Goal: Task Accomplishment & Management: Use online tool/utility

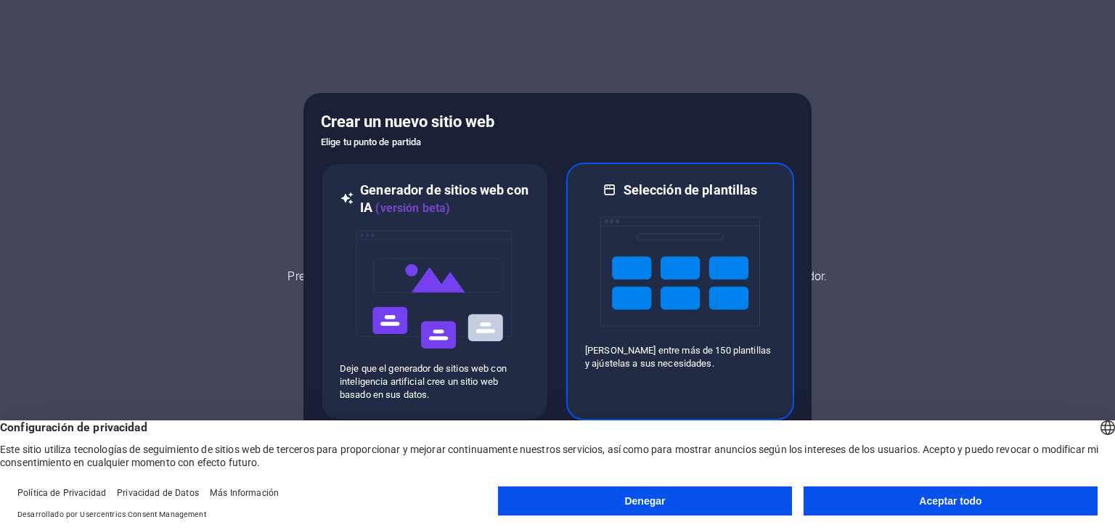
click at [675, 273] on img at bounding box center [680, 271] width 160 height 145
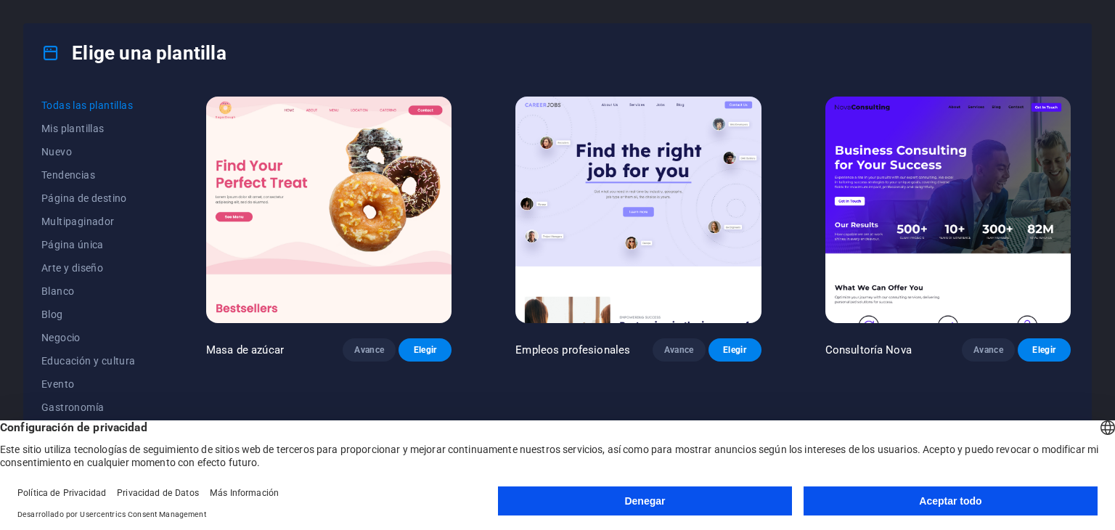
click at [969, 498] on font "Aceptar todo" at bounding box center [950, 501] width 62 height 12
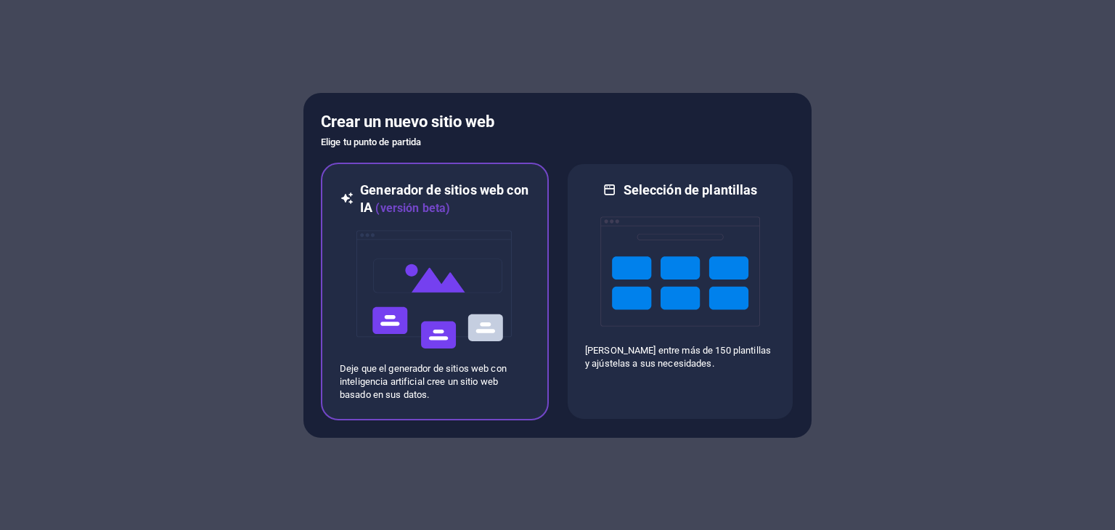
click at [437, 289] on img at bounding box center [435, 289] width 160 height 145
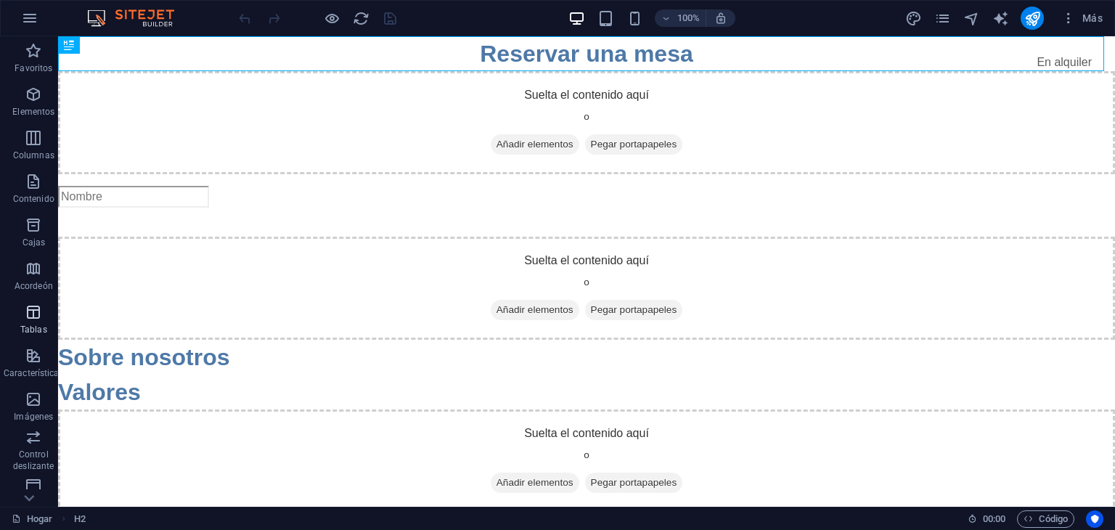
click at [28, 311] on icon "button" at bounding box center [33, 311] width 17 height 17
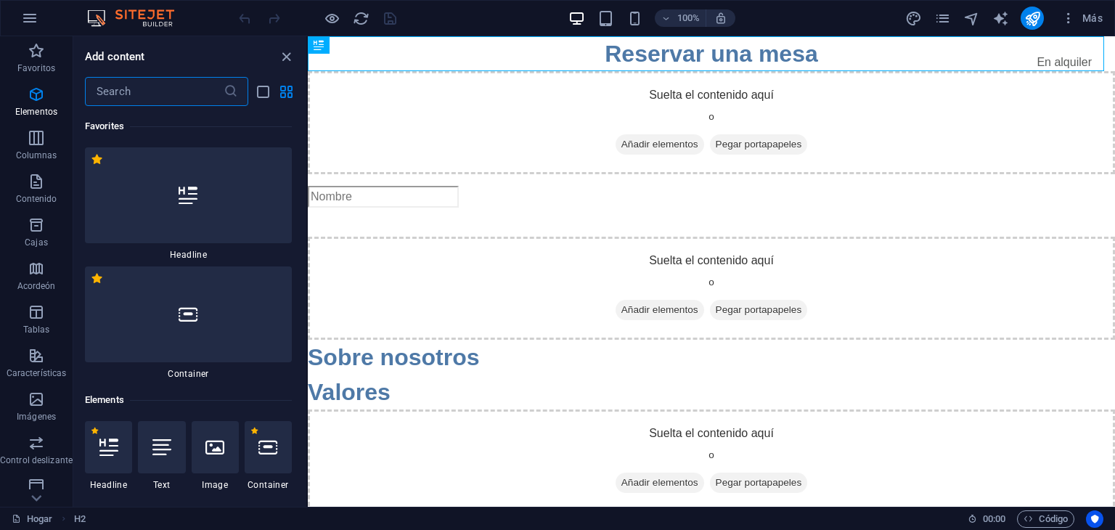
scroll to position [9082, 0]
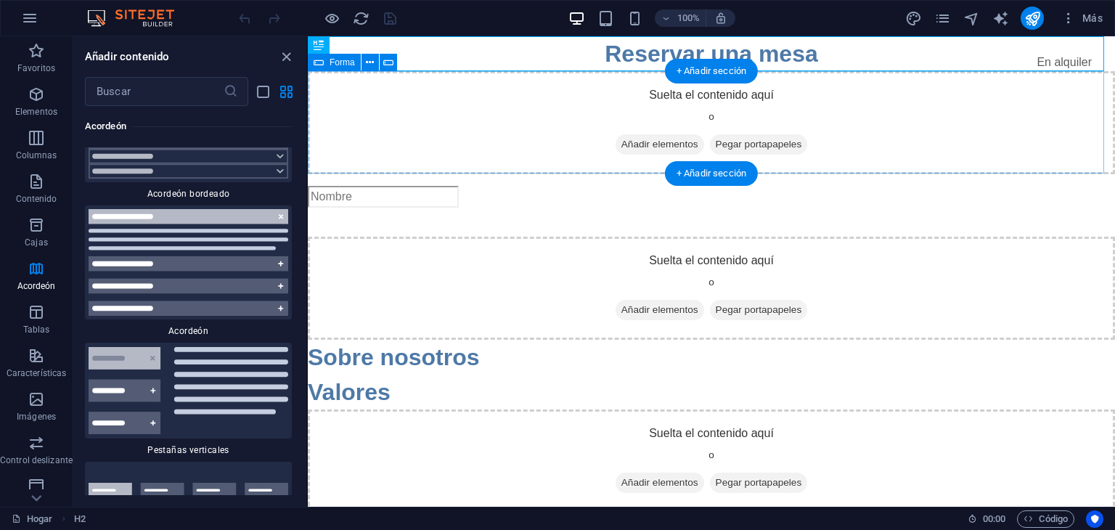
drag, startPoint x: 348, startPoint y: 171, endPoint x: 660, endPoint y: 153, distance: 312.6
click at [523, 128] on div "Suelta el contenido aquí o Añadir elementos Pegar portapapeles" at bounding box center [711, 122] width 807 height 103
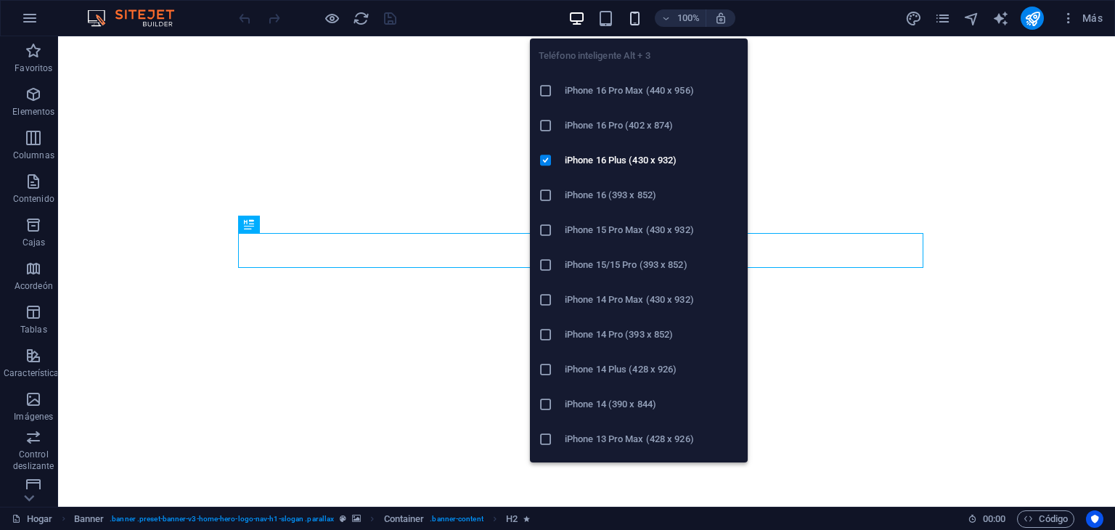
click at [636, 24] on icon "button" at bounding box center [634, 18] width 17 height 17
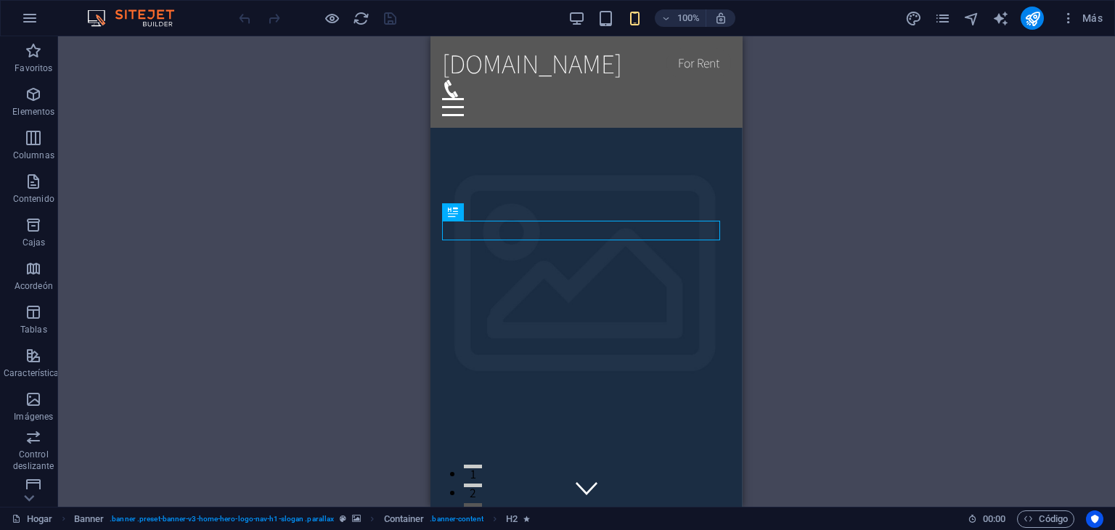
click at [139, 9] on img at bounding box center [137, 17] width 109 height 17
click at [21, 17] on icon "button" at bounding box center [29, 17] width 17 height 17
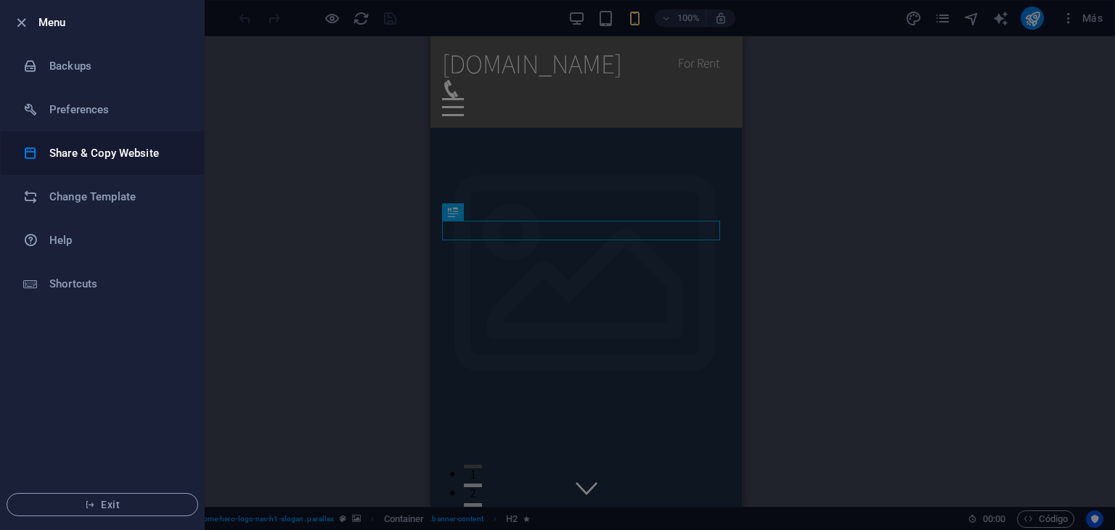
click at [84, 150] on h6 "Share & Copy Website" at bounding box center [116, 152] width 134 height 17
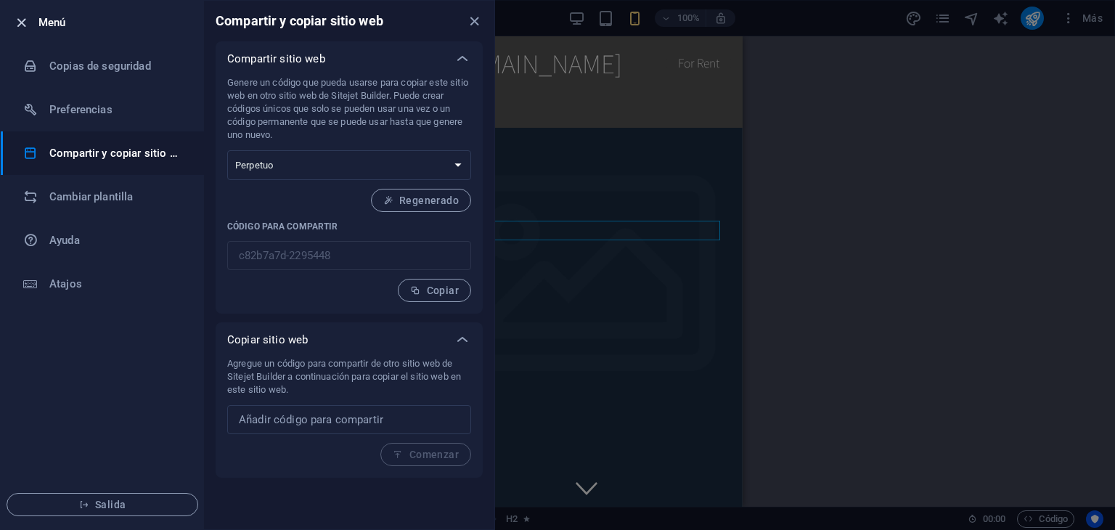
click at [14, 20] on icon "button" at bounding box center [21, 23] width 17 height 17
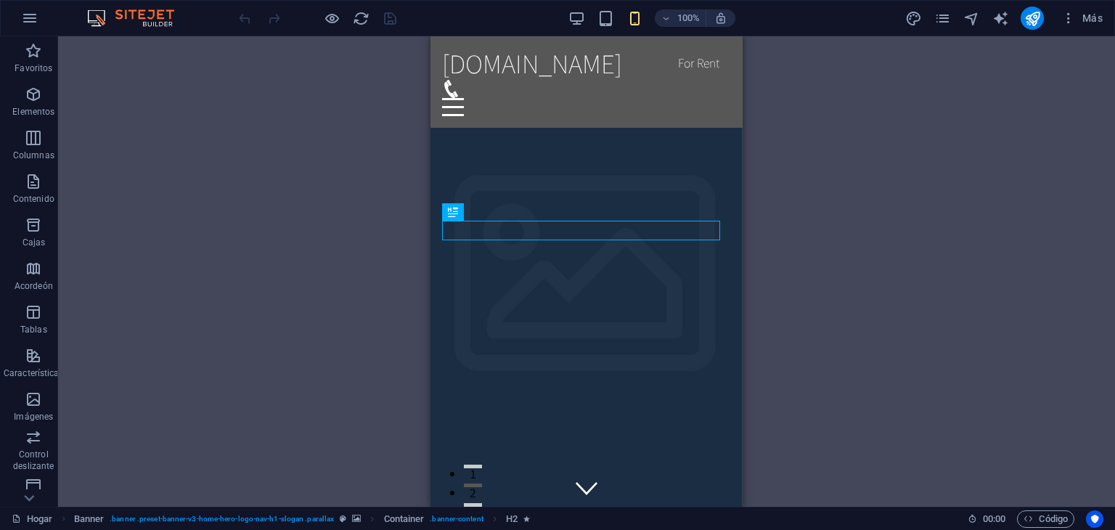
click at [123, 12] on img at bounding box center [137, 17] width 109 height 17
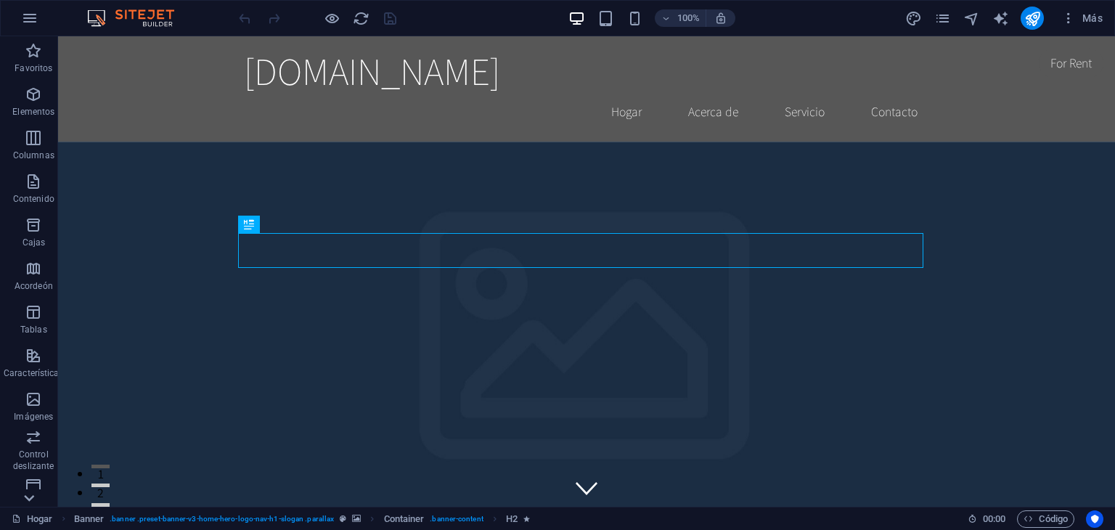
click at [33, 496] on icon at bounding box center [29, 498] width 10 height 7
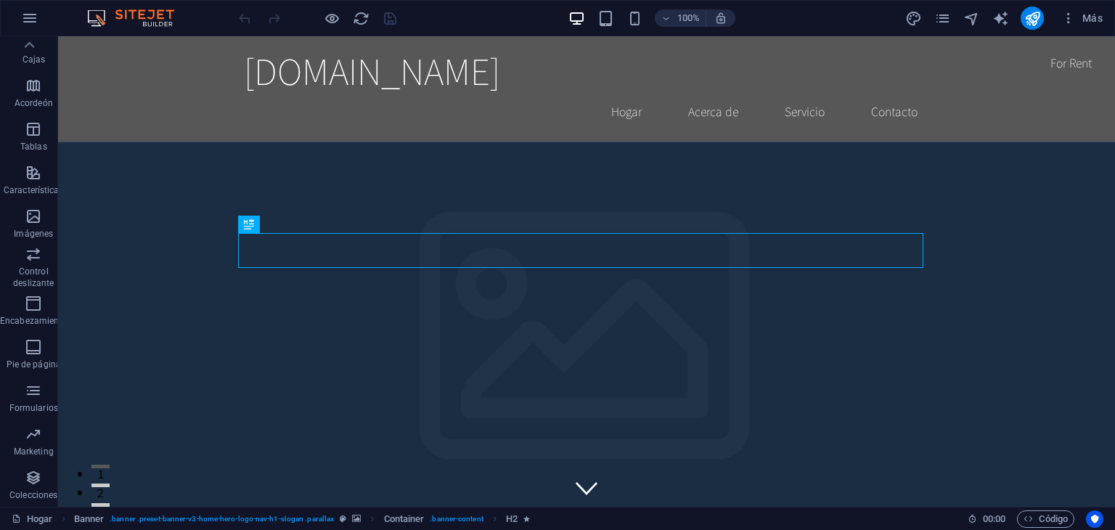
click at [33, 496] on font "Colecciones" at bounding box center [33, 495] width 48 height 10
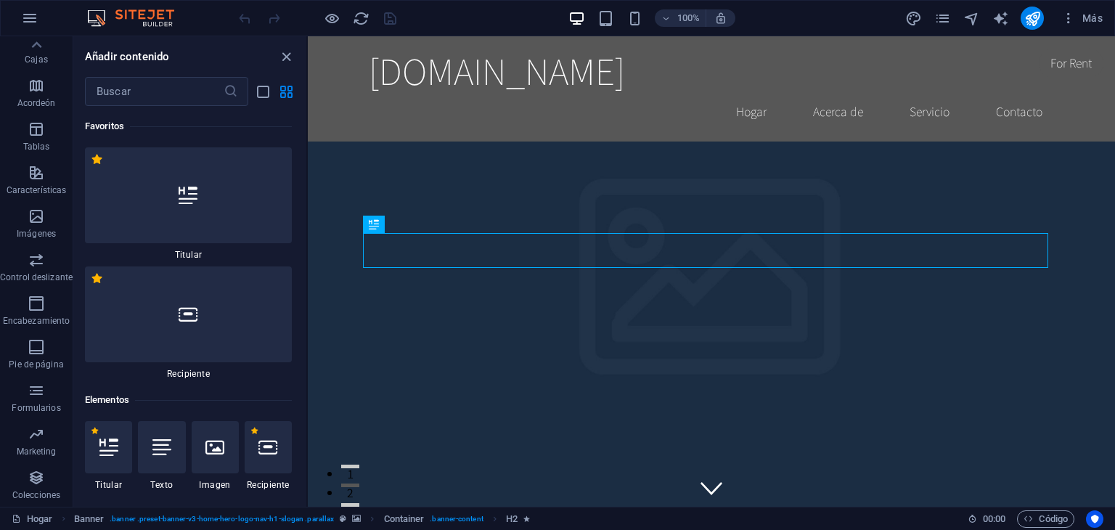
scroll to position [25943, 0]
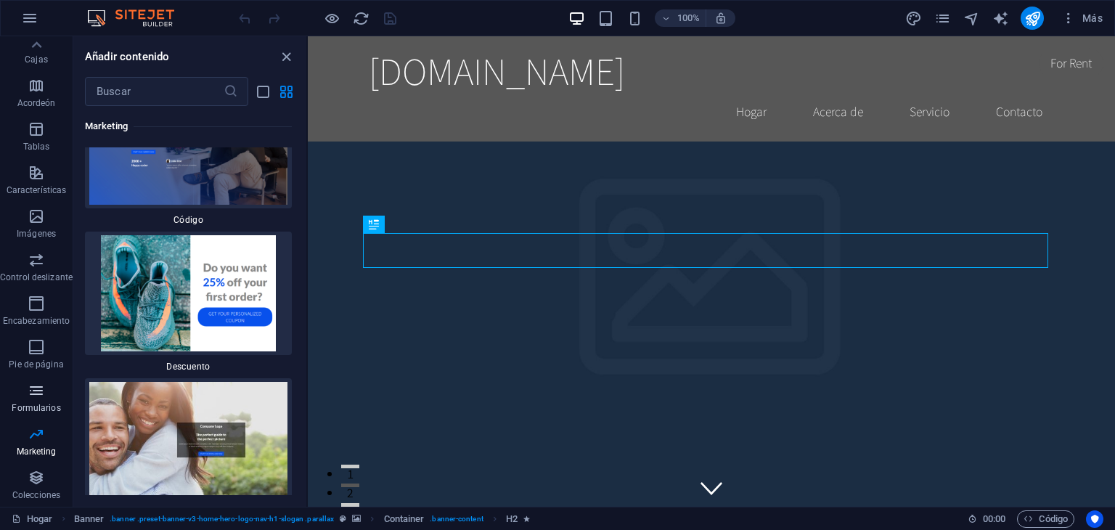
click at [37, 390] on icon "button" at bounding box center [36, 390] width 17 height 17
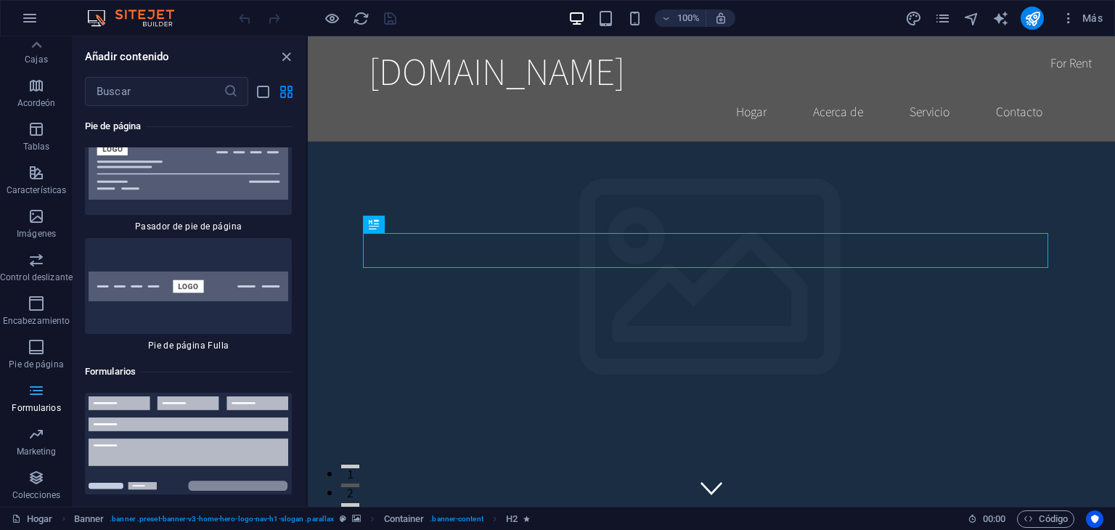
scroll to position [21228, 0]
click at [36, 342] on icon "button" at bounding box center [36, 346] width 17 height 17
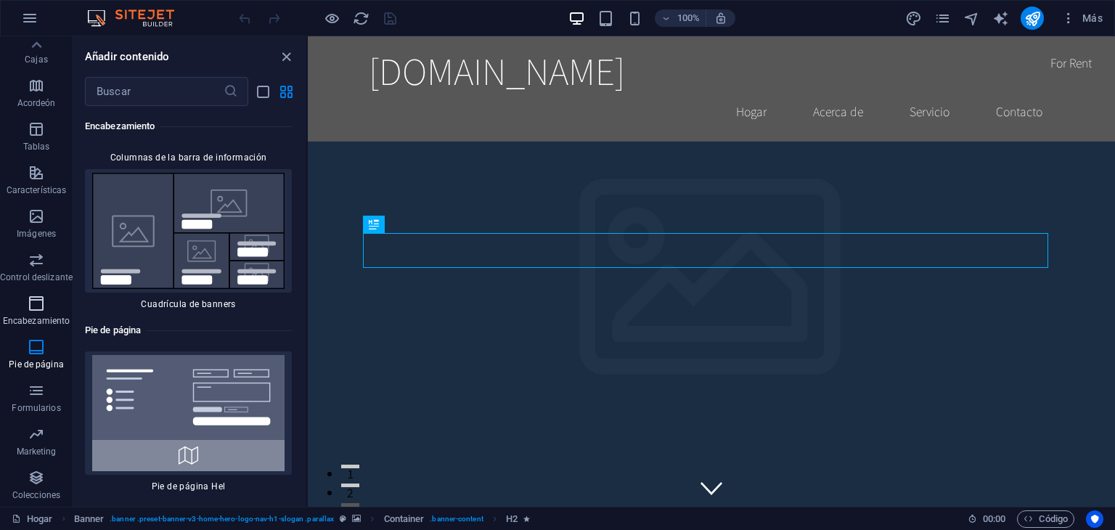
scroll to position [19327, 0]
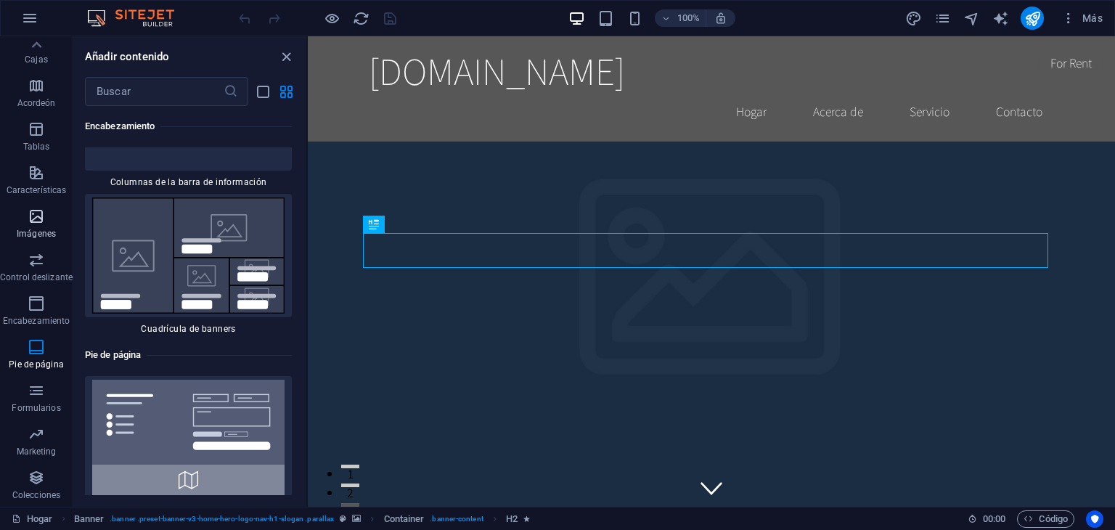
click at [36, 229] on font "Imágenes" at bounding box center [36, 234] width 39 height 10
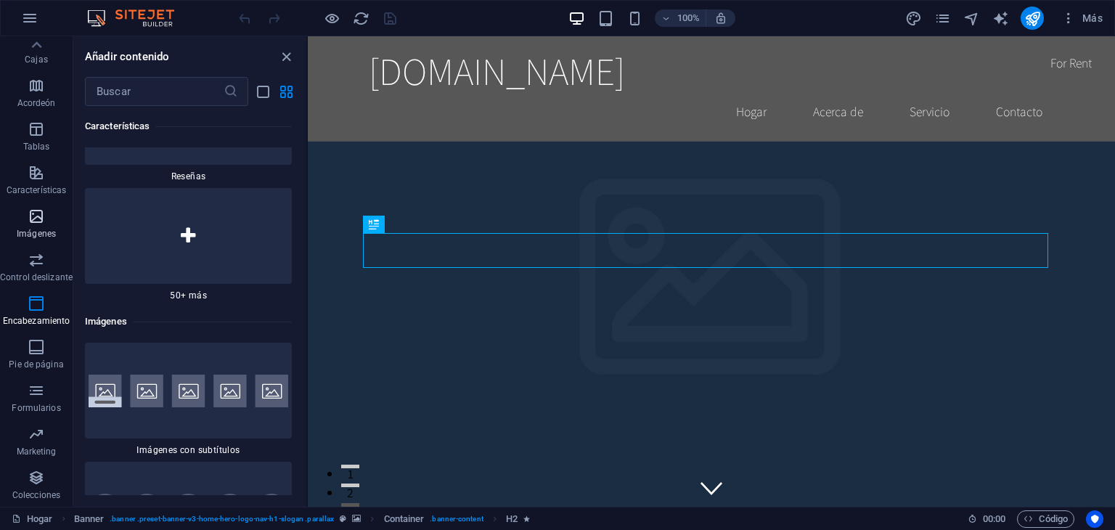
scroll to position [14384, 0]
click at [38, 89] on icon "button" at bounding box center [36, 85] width 17 height 17
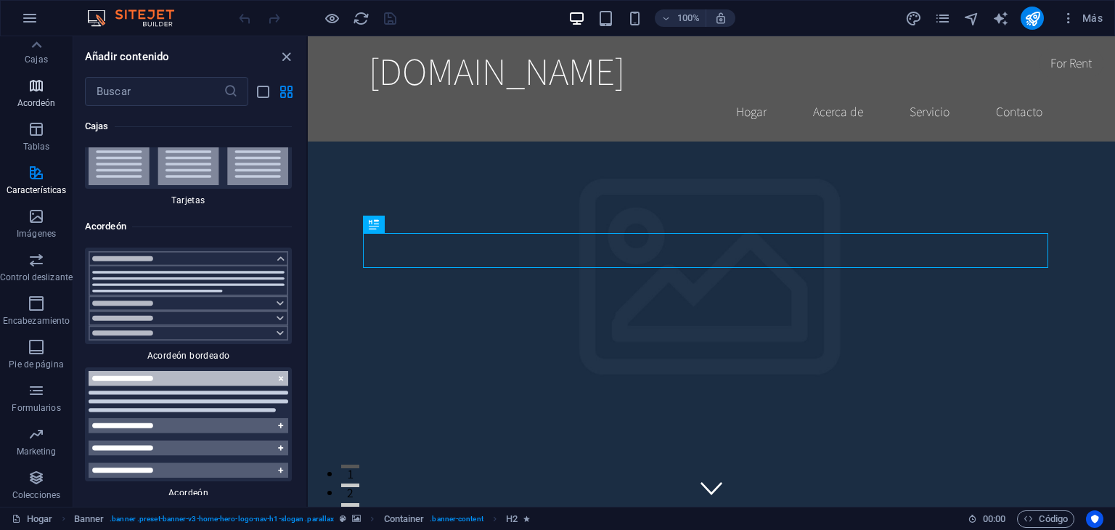
scroll to position [8920, 0]
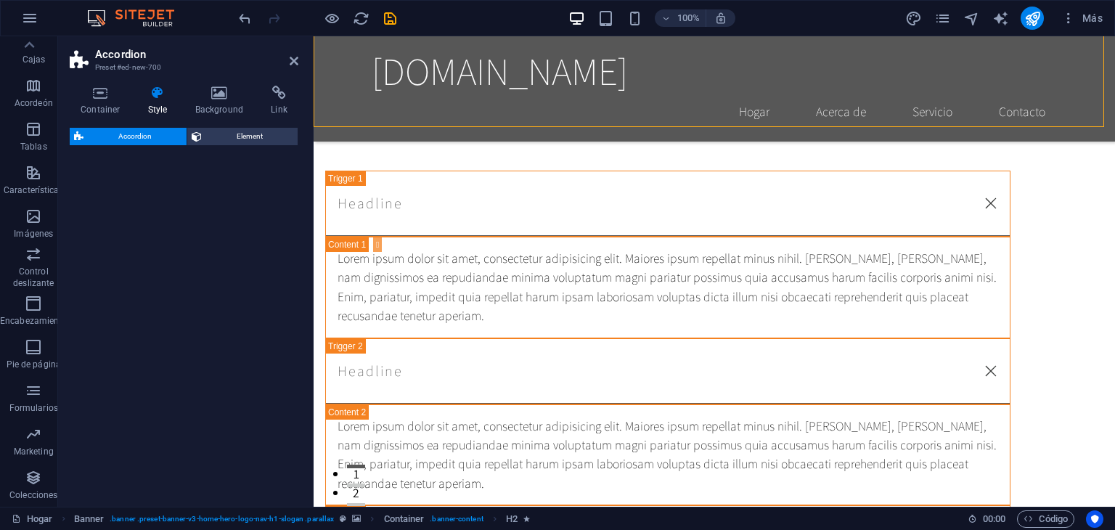
select select "rem"
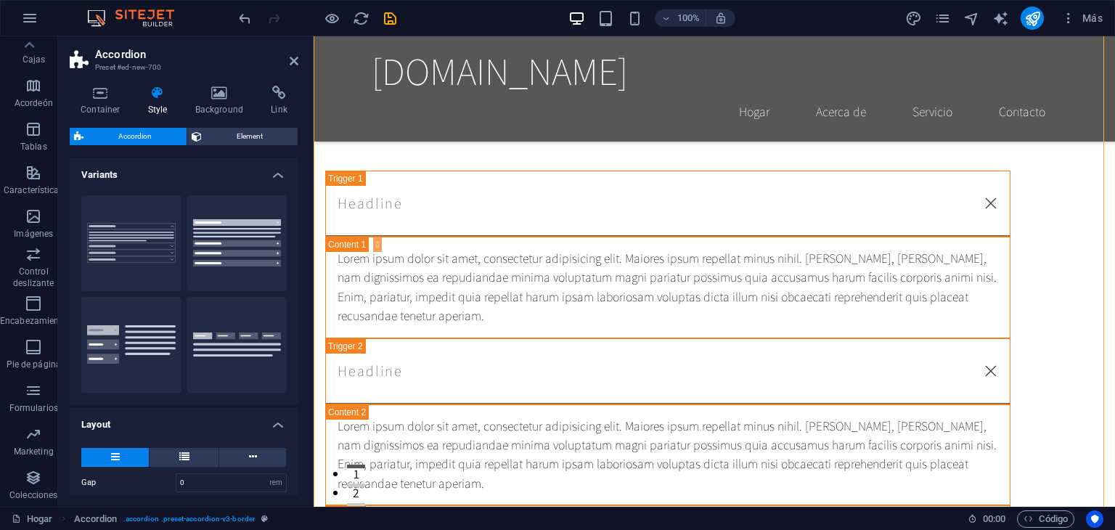
scroll to position [232, 0]
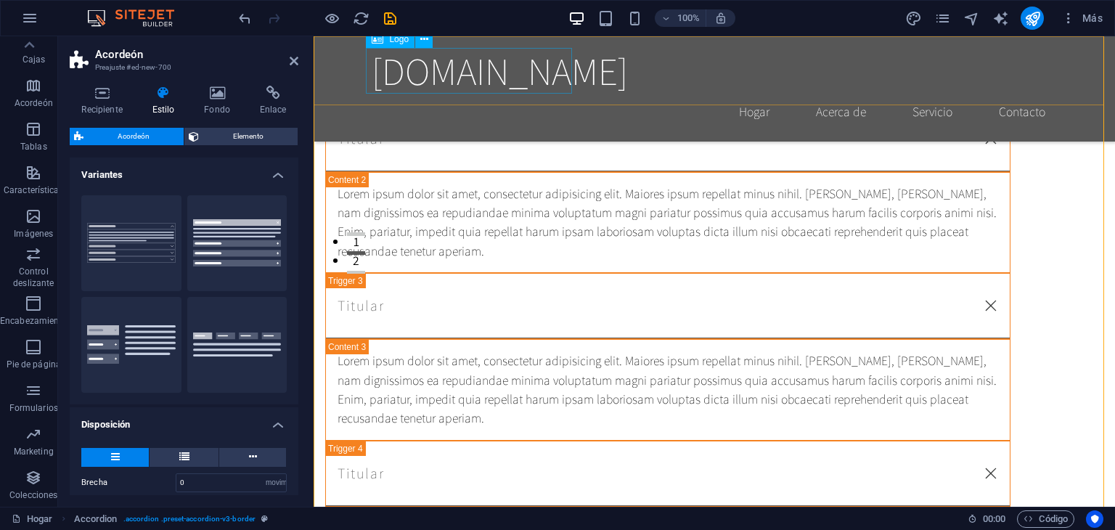
click at [419, 68] on div "[DOMAIN_NAME]" at bounding box center [714, 71] width 685 height 46
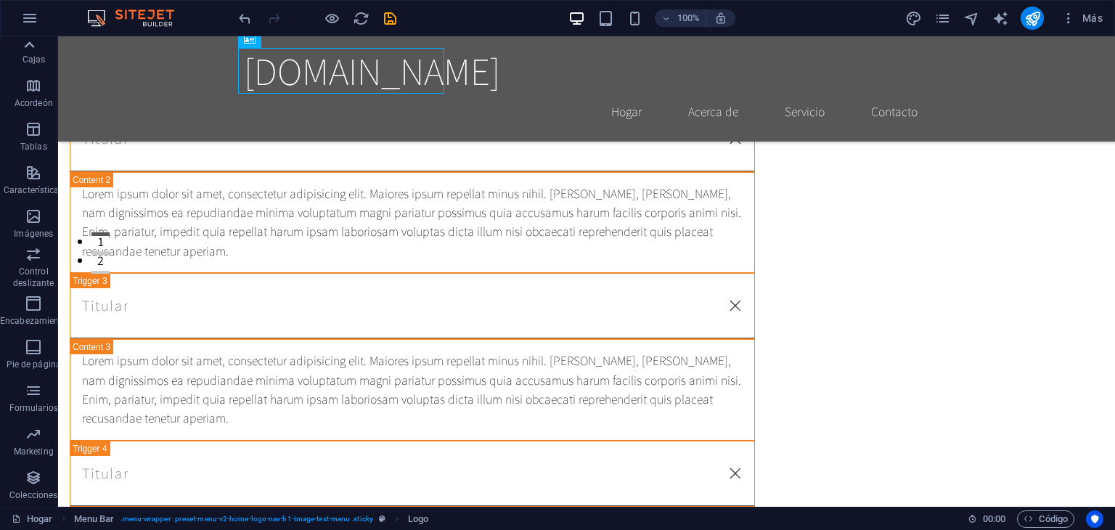
click at [27, 41] on icon at bounding box center [29, 45] width 20 height 20
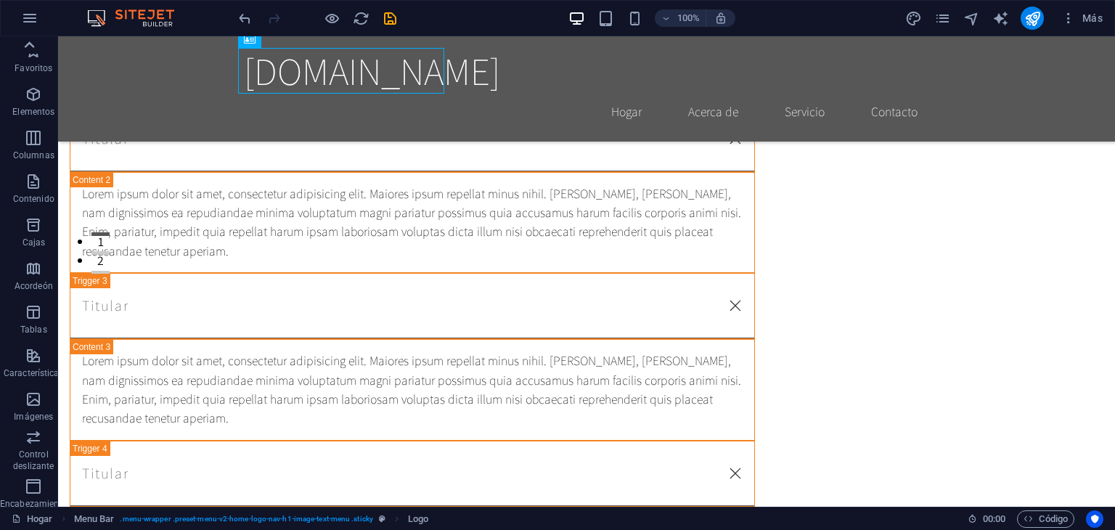
scroll to position [0, 0]
click at [27, 41] on button "Favoritos" at bounding box center [33, 58] width 67 height 44
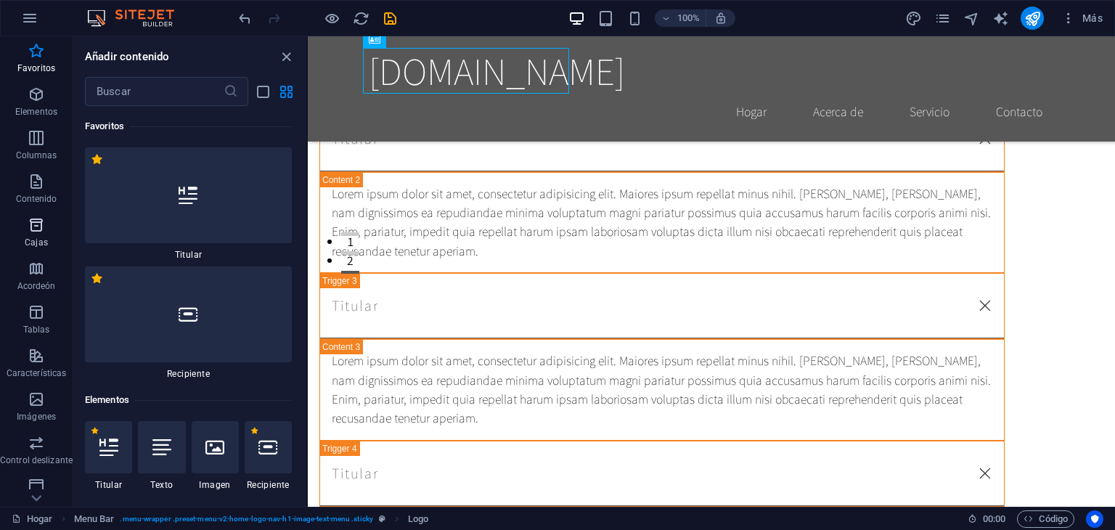
click at [33, 229] on icon "button" at bounding box center [36, 224] width 17 height 17
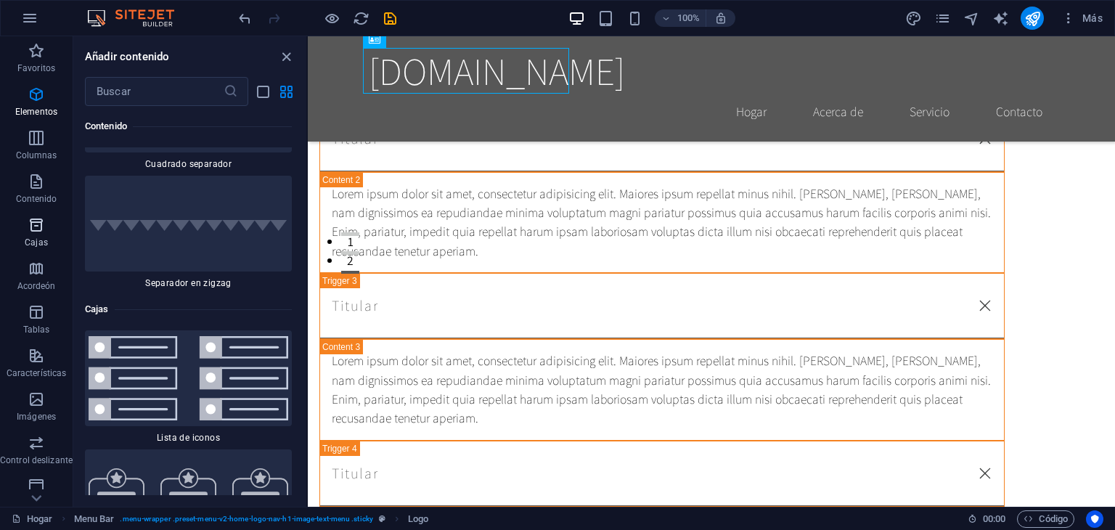
scroll to position [7769, 0]
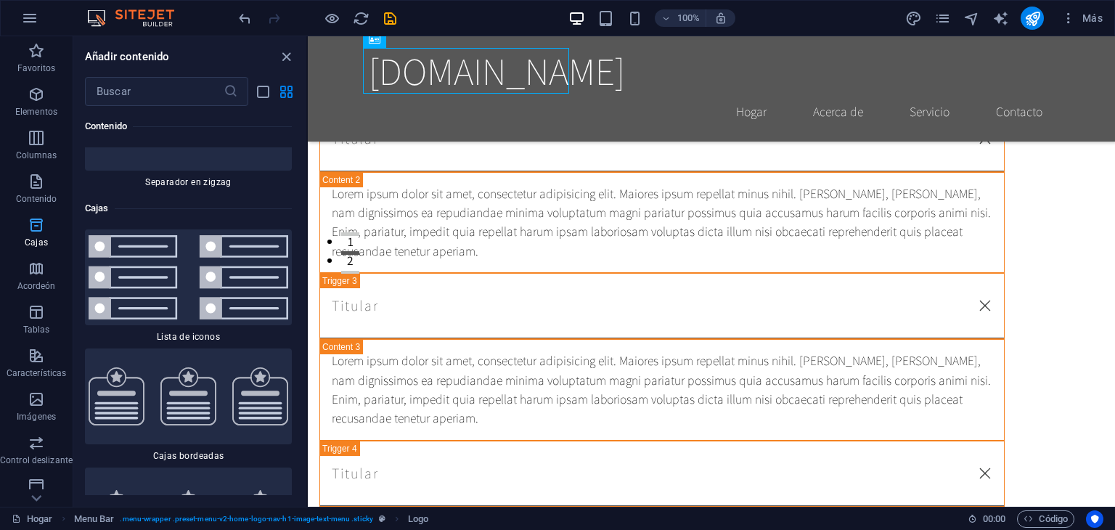
click at [33, 229] on icon "button" at bounding box center [36, 224] width 17 height 17
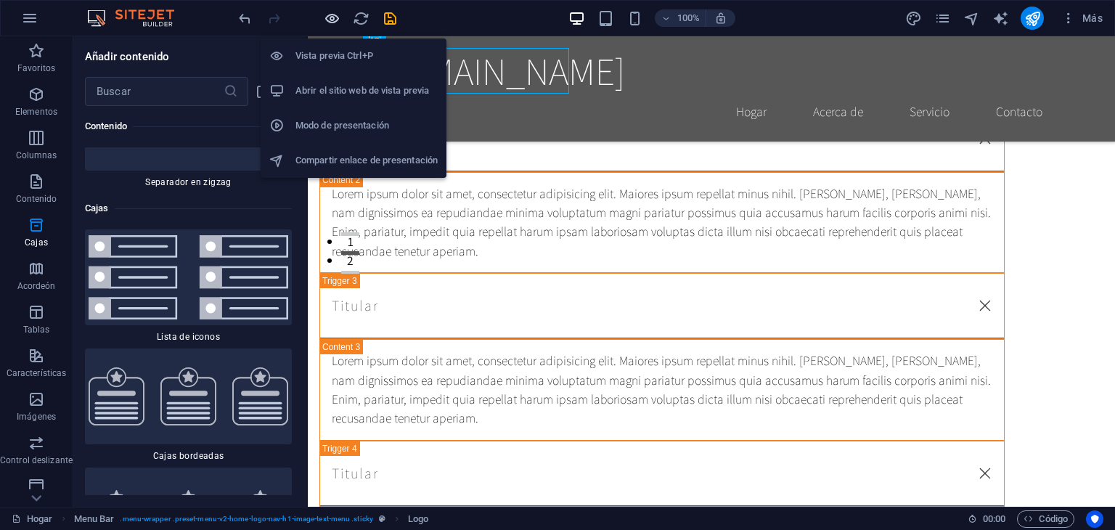
click at [328, 17] on icon "button" at bounding box center [332, 18] width 17 height 17
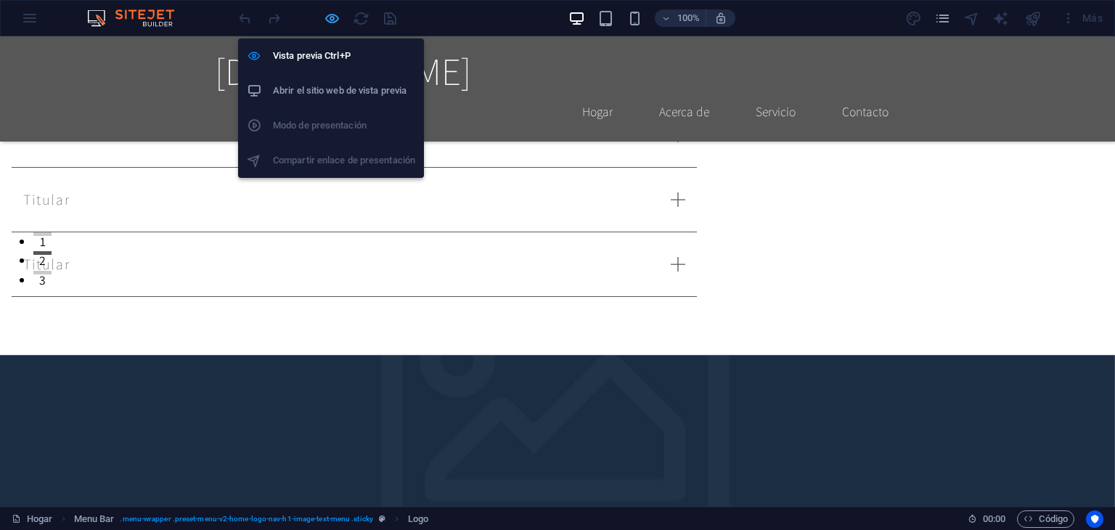
scroll to position [230, 0]
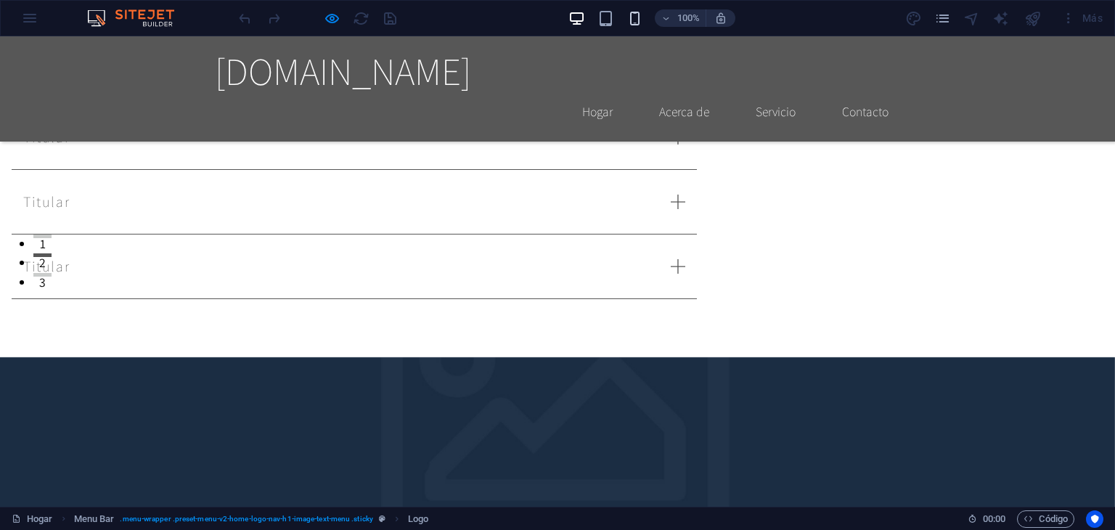
click at [633, 15] on icon "button" at bounding box center [634, 18] width 17 height 17
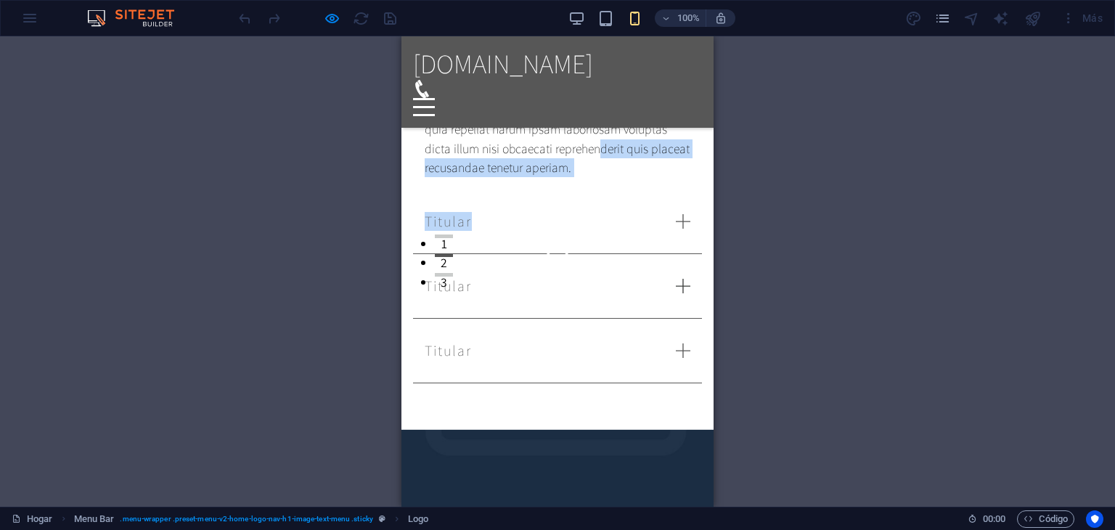
drag, startPoint x: 581, startPoint y: 149, endPoint x: 589, endPoint y: 303, distance: 153.3
click at [589, 303] on div "Titular Lorem ipsum dolor sit amet, consectetur adipisicing elit. Maiores ipsum…" at bounding box center [557, 155] width 312 height 547
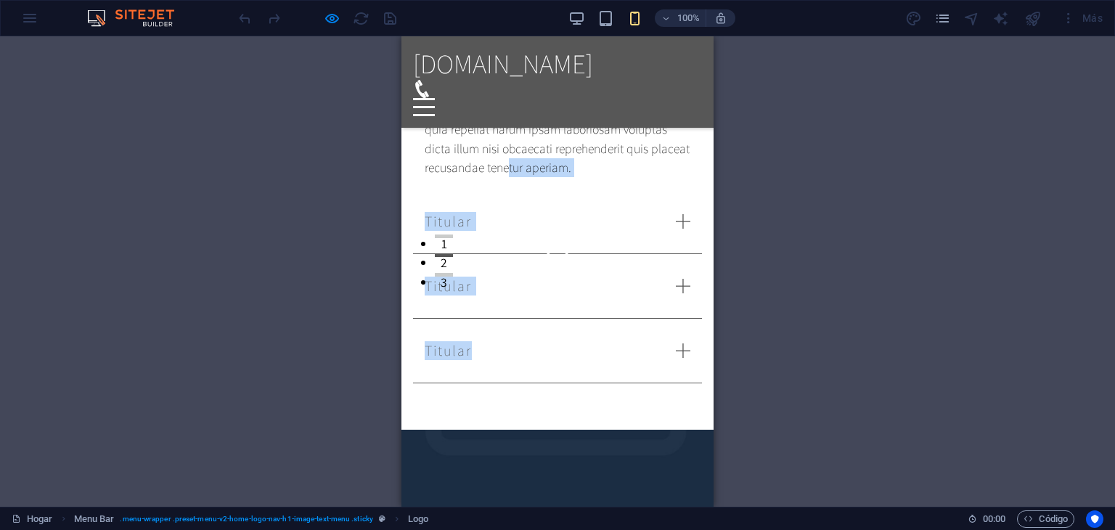
drag, startPoint x: 620, startPoint y: 402, endPoint x: 615, endPoint y: 163, distance: 238.8
click at [615, 163] on div "Titular Lorem ipsum dolor sit amet, consectetur adipisicing elit. Maiores ipsum…" at bounding box center [557, 117] width 312 height 623
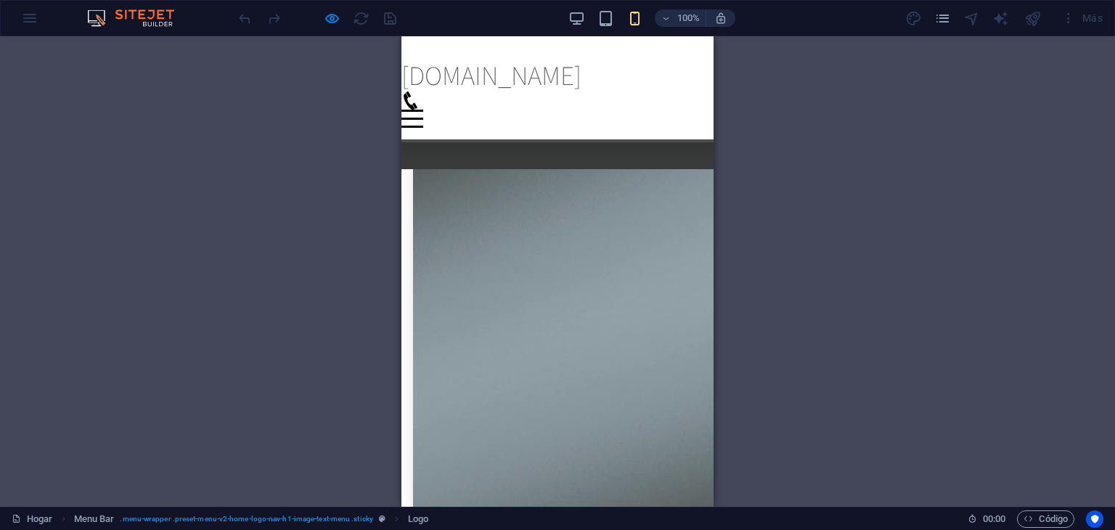
scroll to position [43882, 0]
click at [910, 14] on div "Más" at bounding box center [1006, 18] width 204 height 23
click at [975, 22] on div at bounding box center [970, 17] width 17 height 17
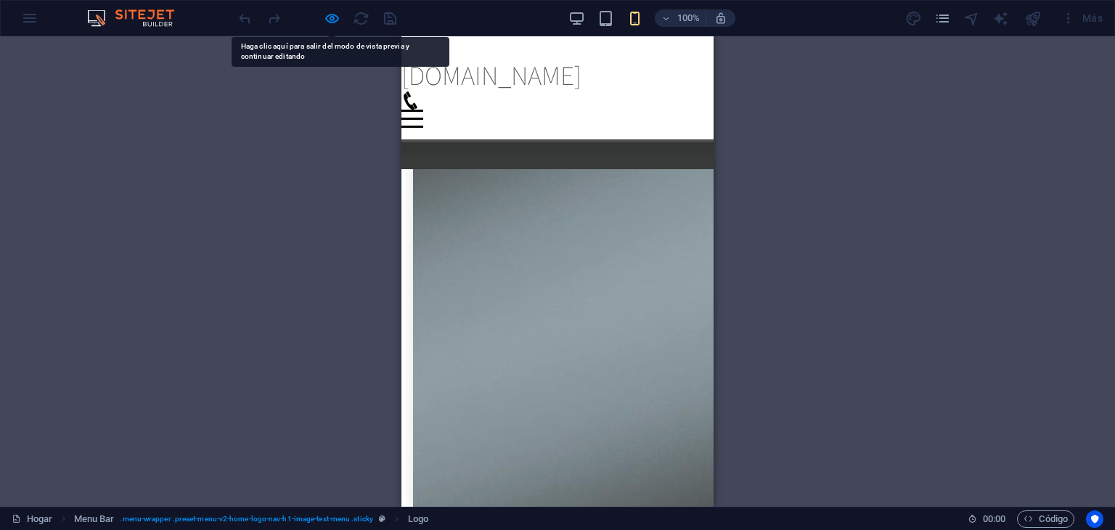
click at [974, 19] on div at bounding box center [970, 17] width 17 height 17
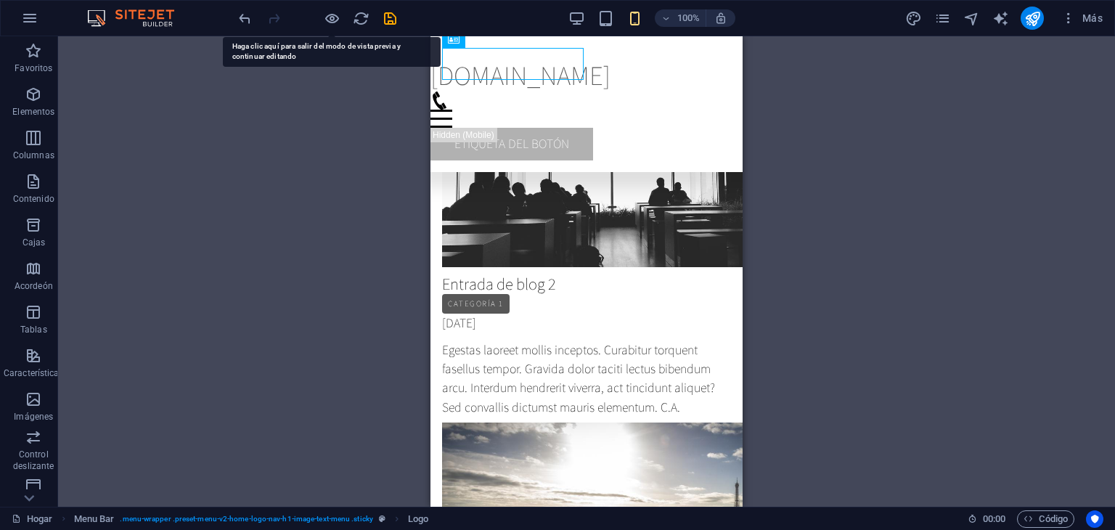
scroll to position [52242, 0]
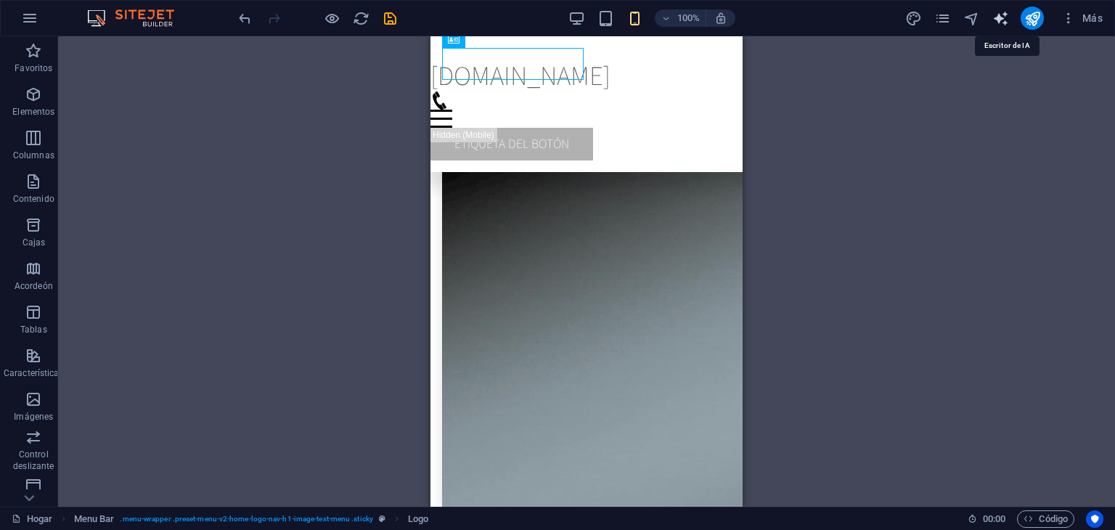
click at [1004, 17] on icon "generador de texto" at bounding box center [1000, 18] width 17 height 17
select select "English"
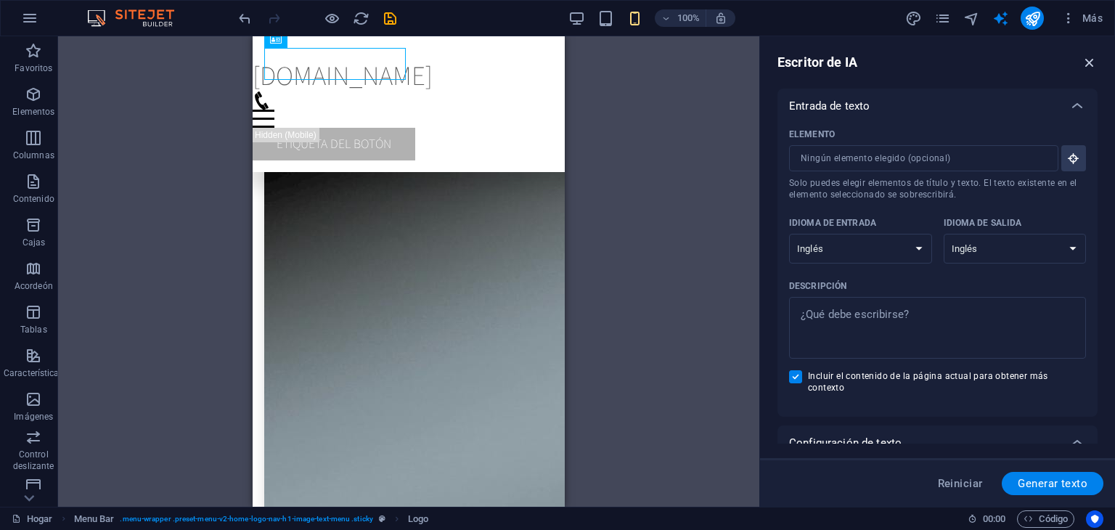
click at [1084, 67] on icon "button" at bounding box center [1089, 62] width 16 height 16
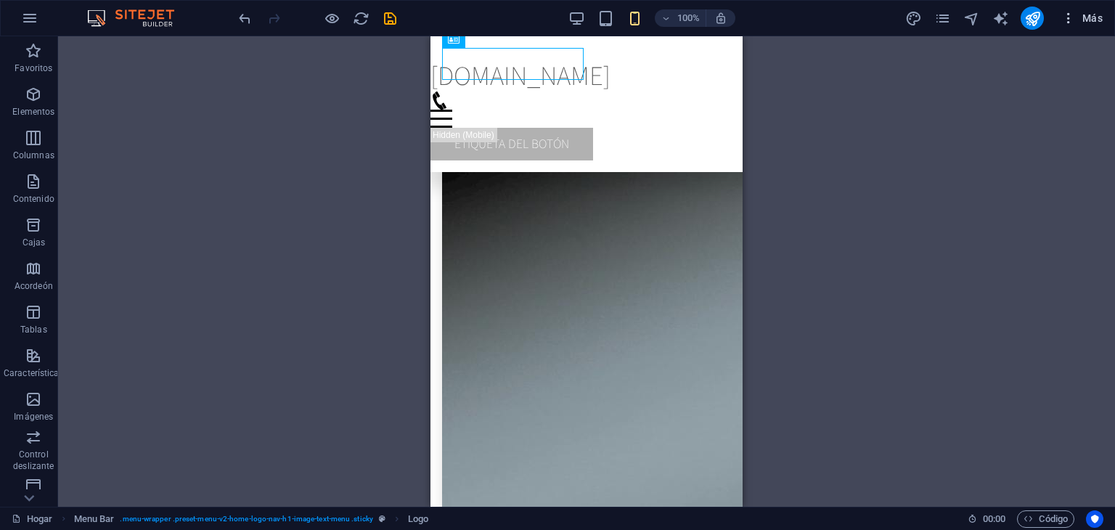
click at [1091, 21] on font "Más" at bounding box center [1092, 18] width 20 height 12
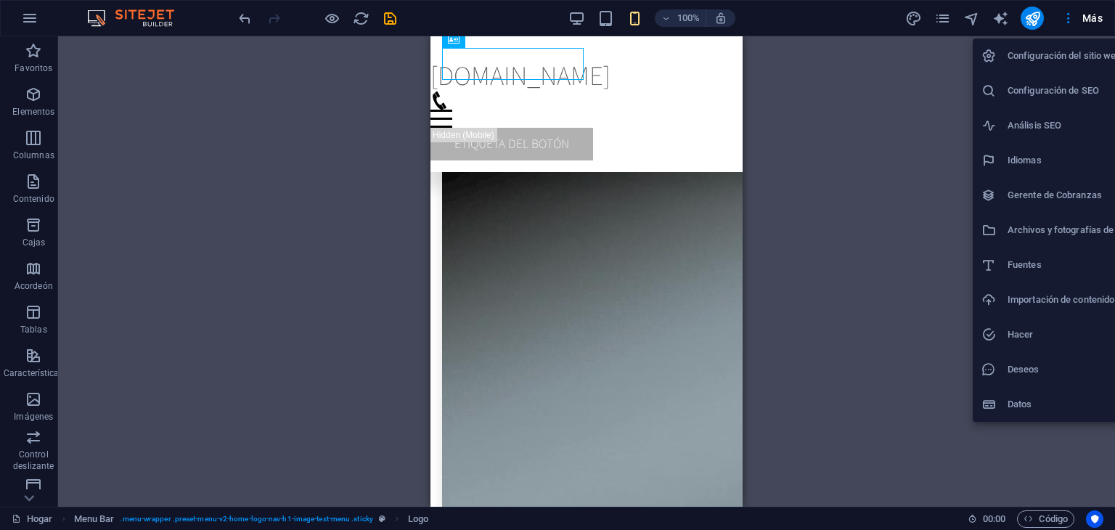
click at [1032, 516] on div at bounding box center [557, 265] width 1115 height 530
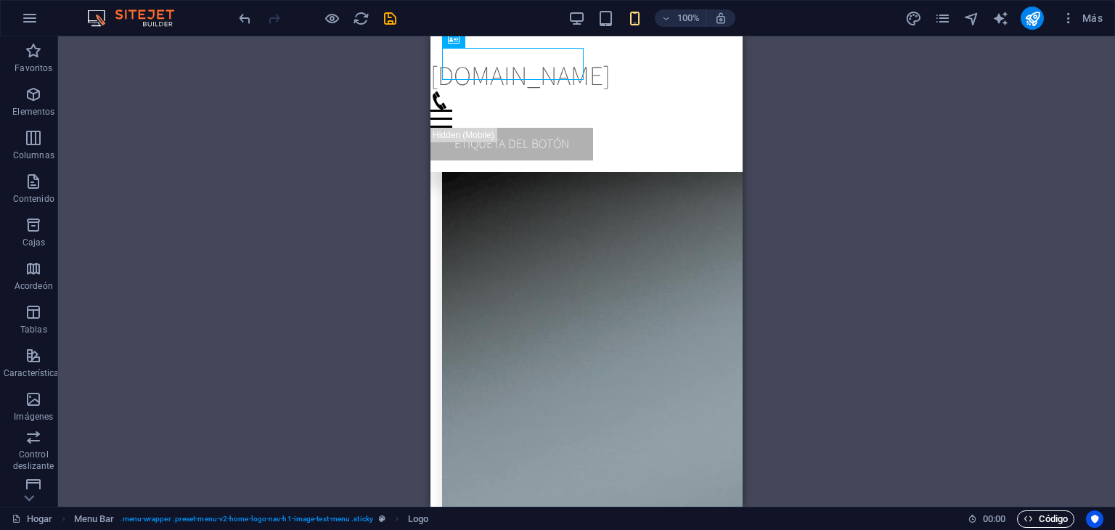
click at [1055, 525] on font "Código" at bounding box center [1052, 518] width 29 height 17
